Goal: Check status

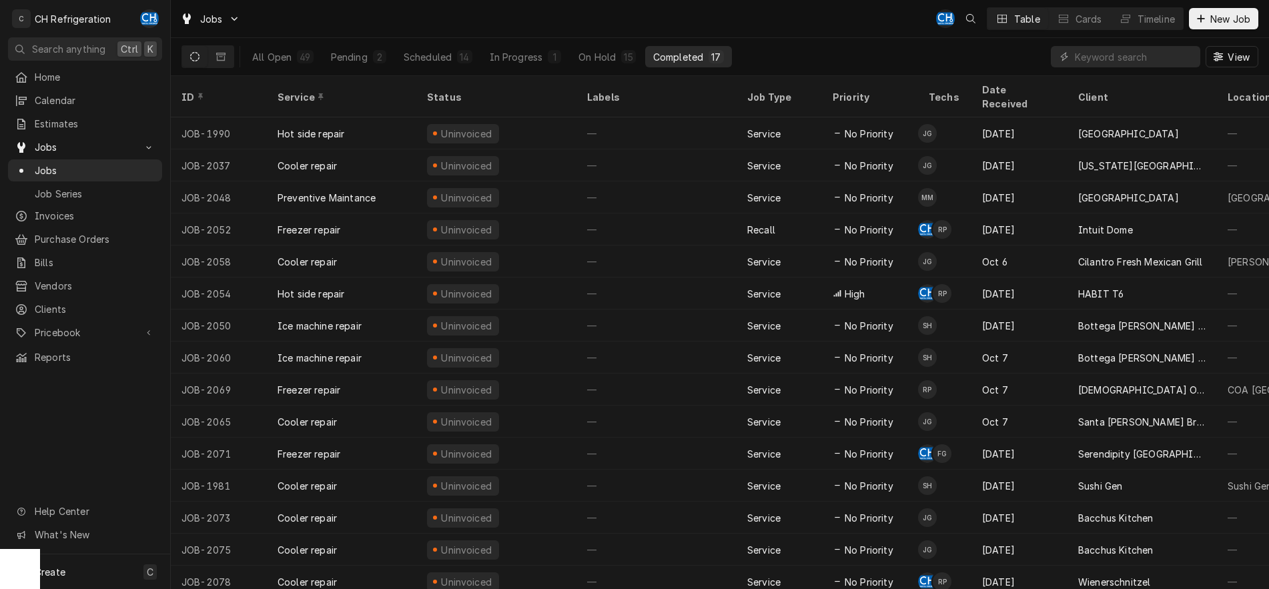
scroll to position [57, 0]
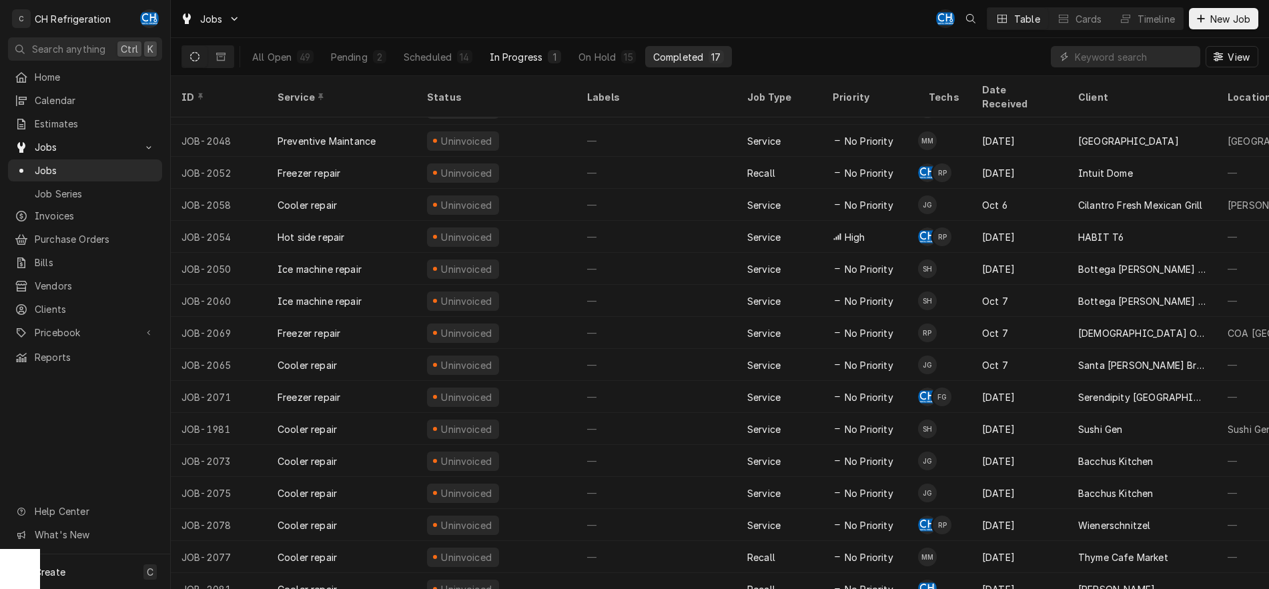
click at [530, 62] on div "In Progress" at bounding box center [516, 57] width 53 height 14
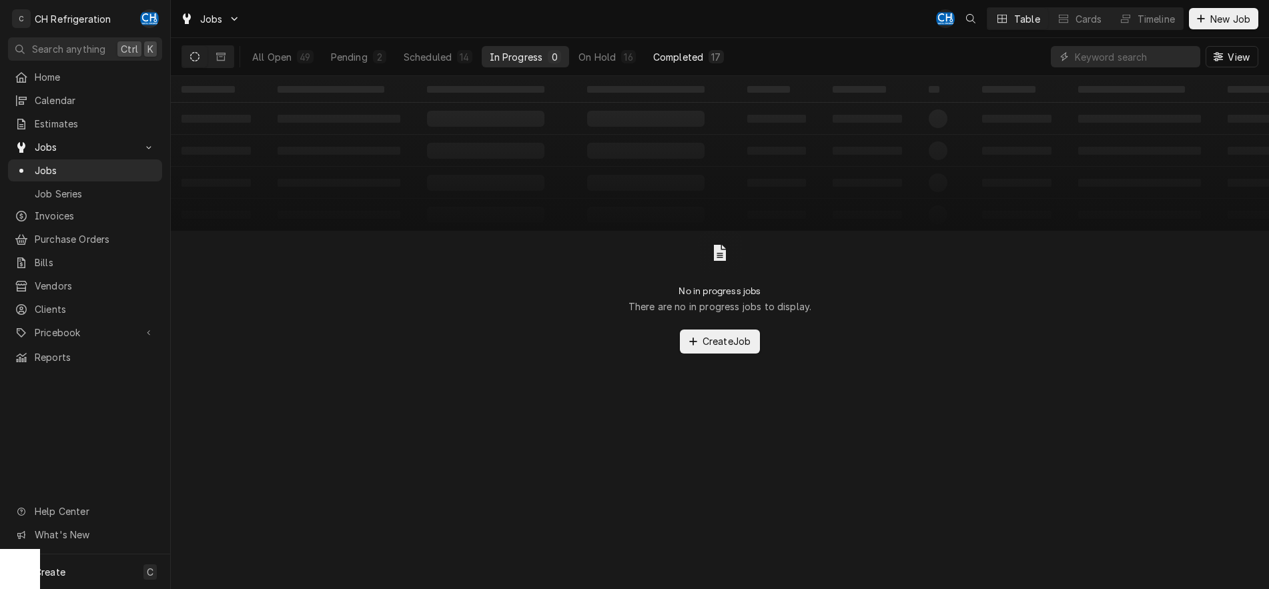
click at [679, 60] on div "Completed" at bounding box center [678, 57] width 50 height 14
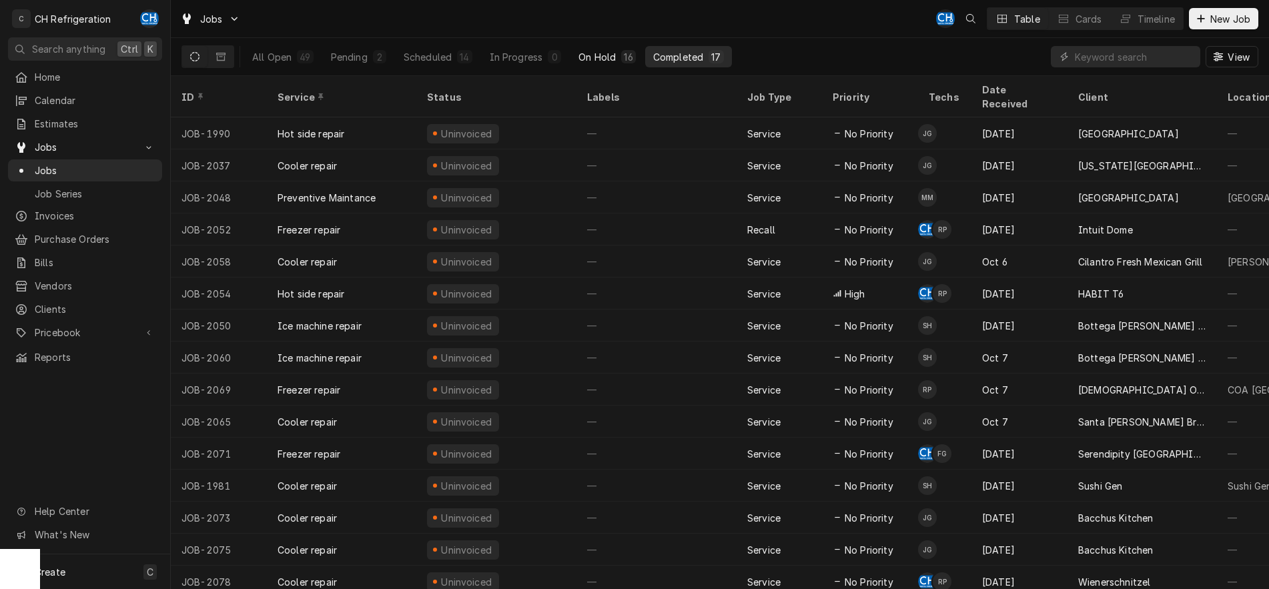
click at [621, 50] on div "16" at bounding box center [628, 56] width 14 height 13
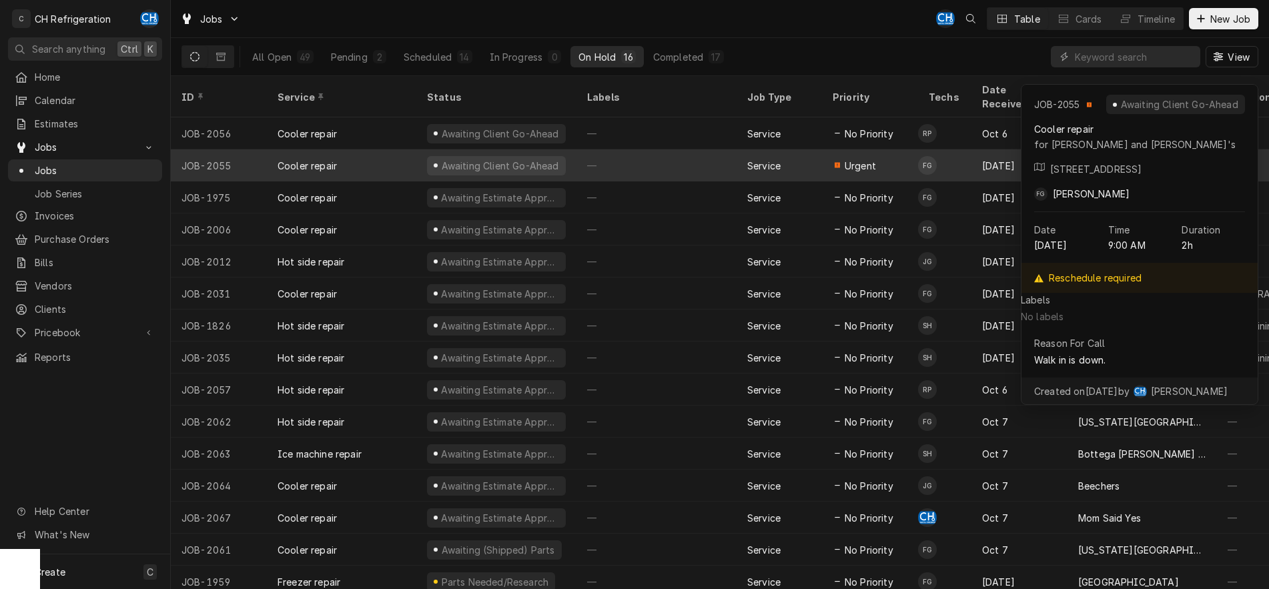
click at [619, 149] on div "—" at bounding box center [656, 165] width 160 height 32
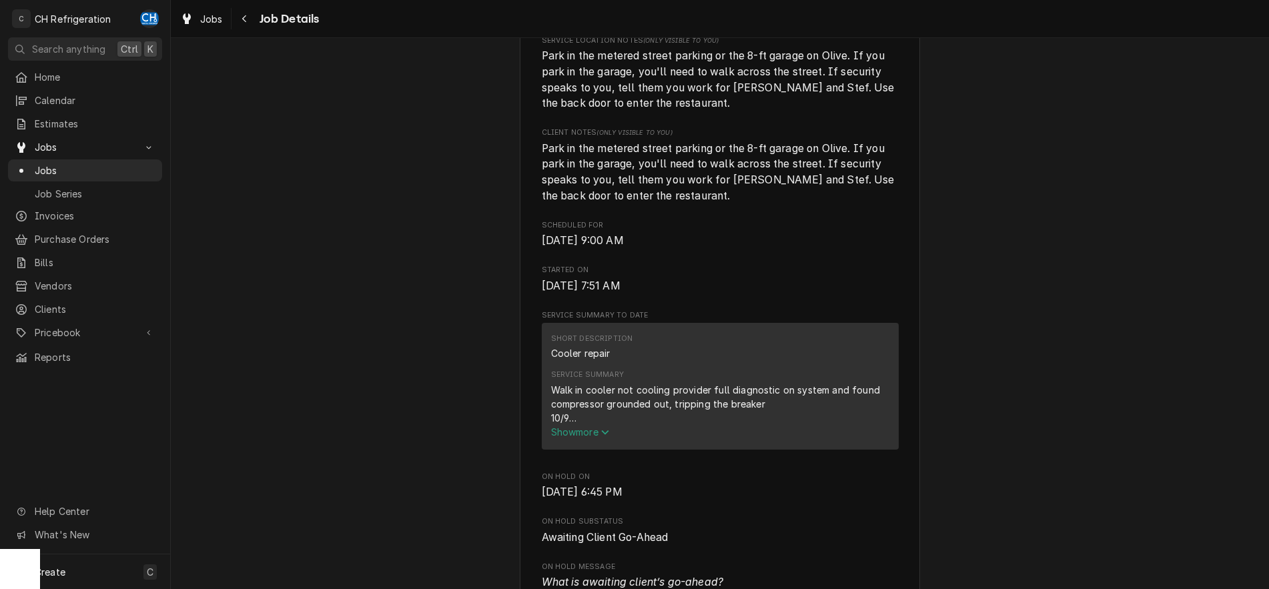
scroll to position [408, 0]
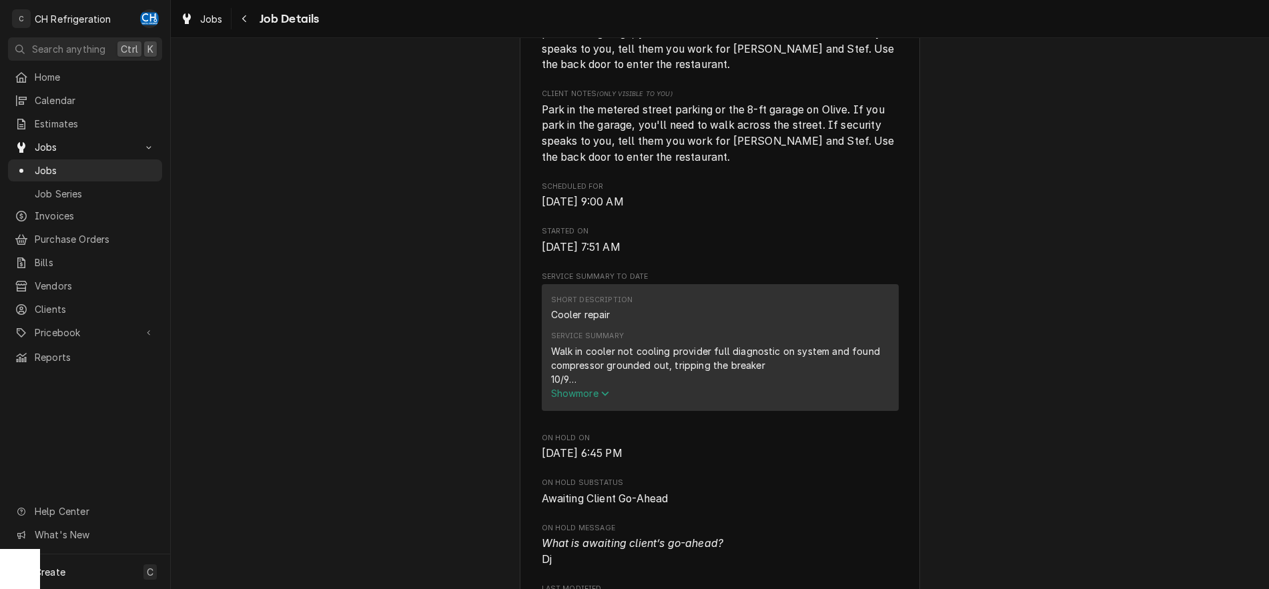
click at [600, 399] on span "Show more" at bounding box center [580, 393] width 59 height 11
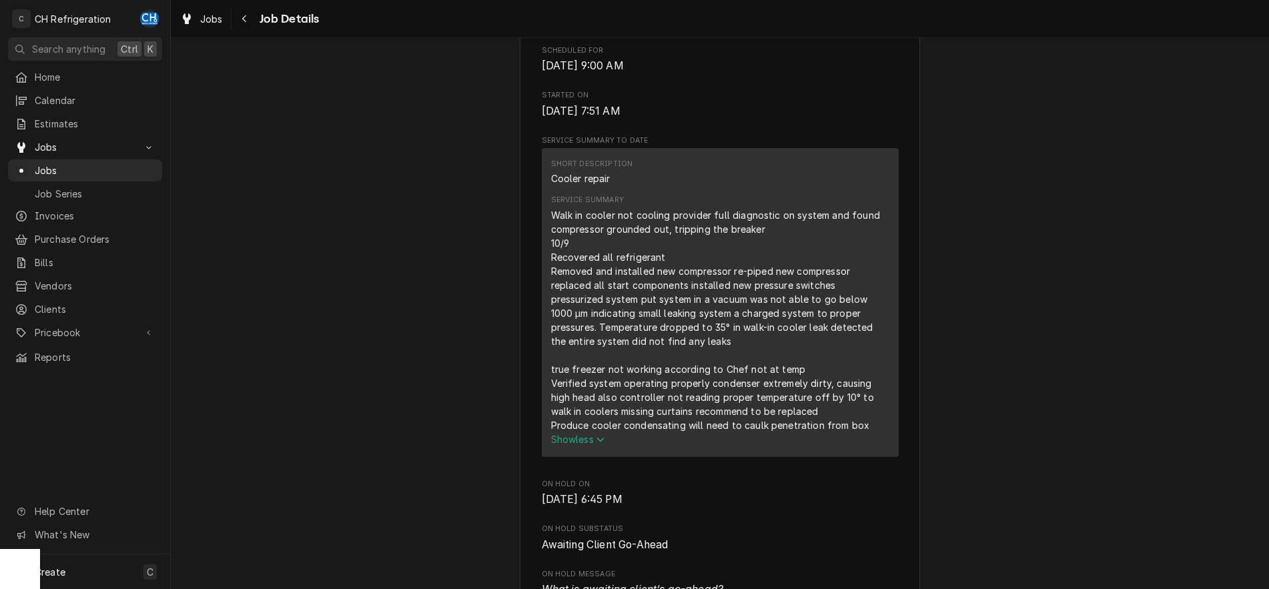
scroll to position [613, 0]
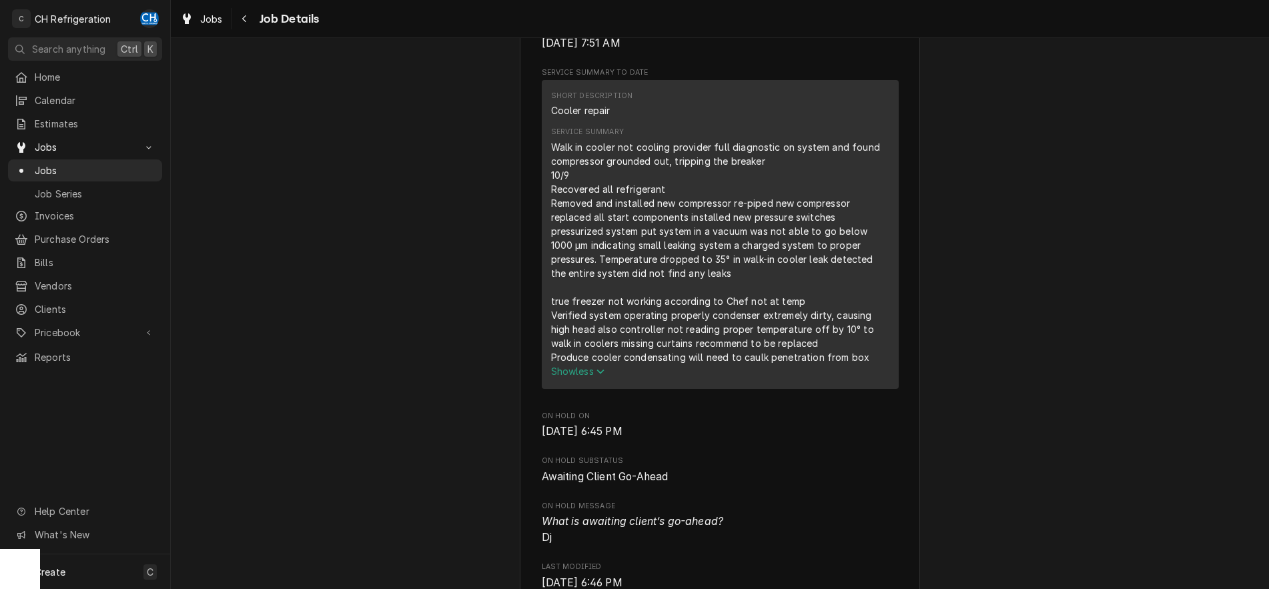
click at [593, 377] on span "Show less" at bounding box center [578, 371] width 54 height 11
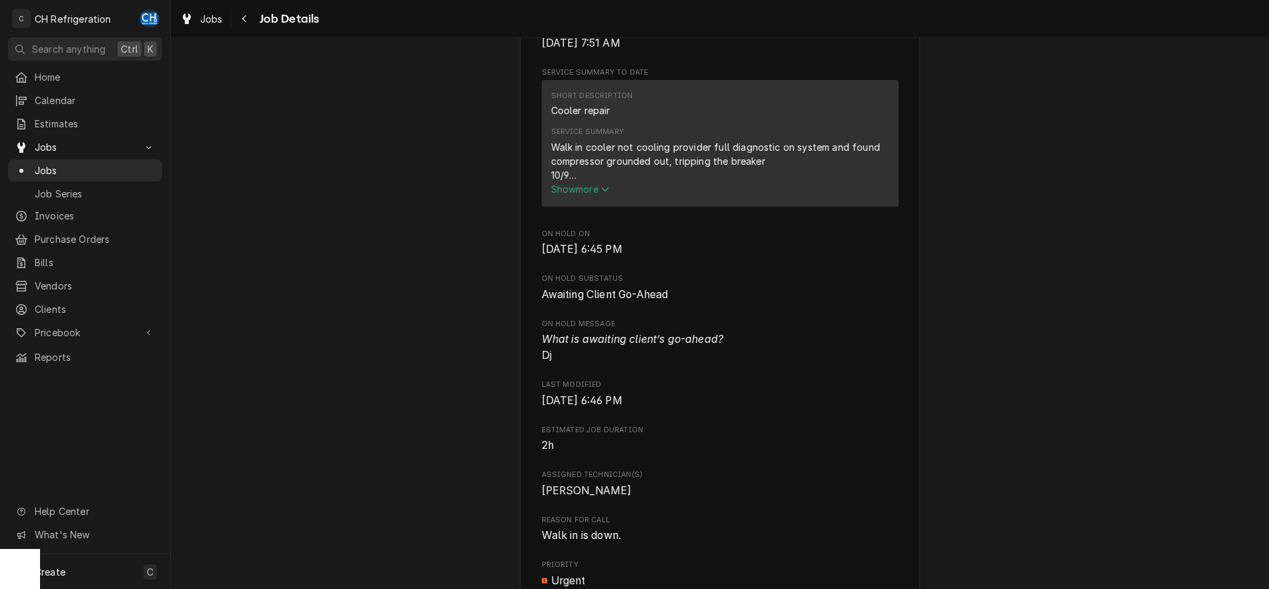
click at [588, 195] on span "Show more" at bounding box center [580, 188] width 59 height 11
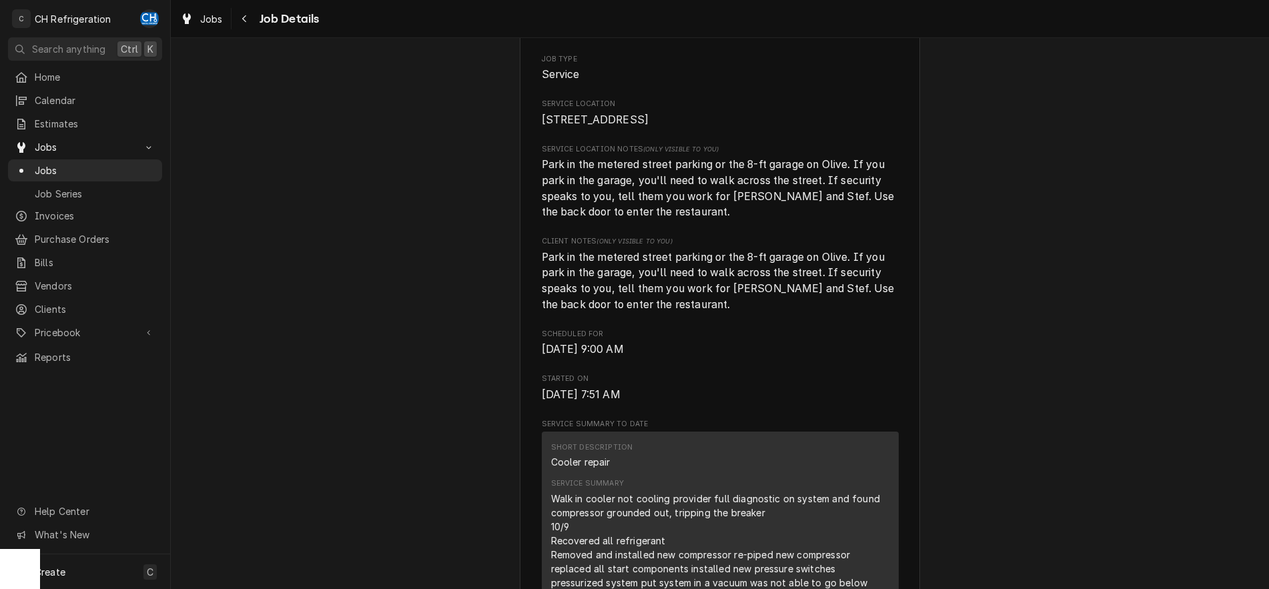
scroll to position [0, 0]
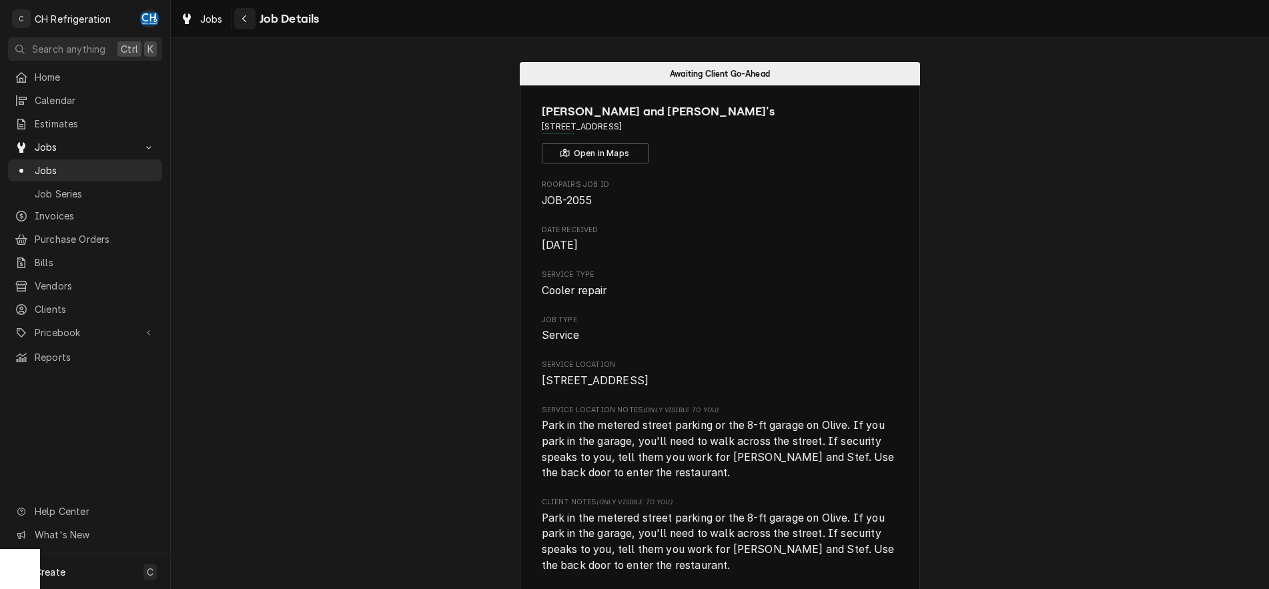
click at [248, 18] on div "Navigate back" at bounding box center [244, 18] width 13 height 13
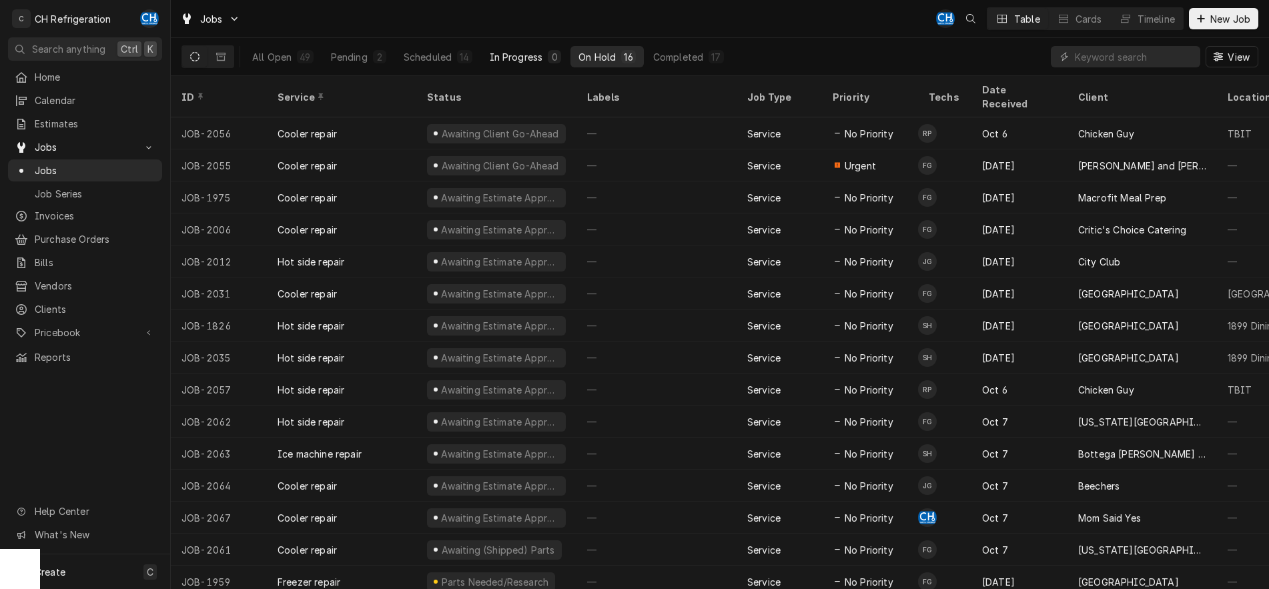
click at [517, 59] on div "In Progress" at bounding box center [516, 57] width 53 height 14
